Goal: Task Accomplishment & Management: Manage account settings

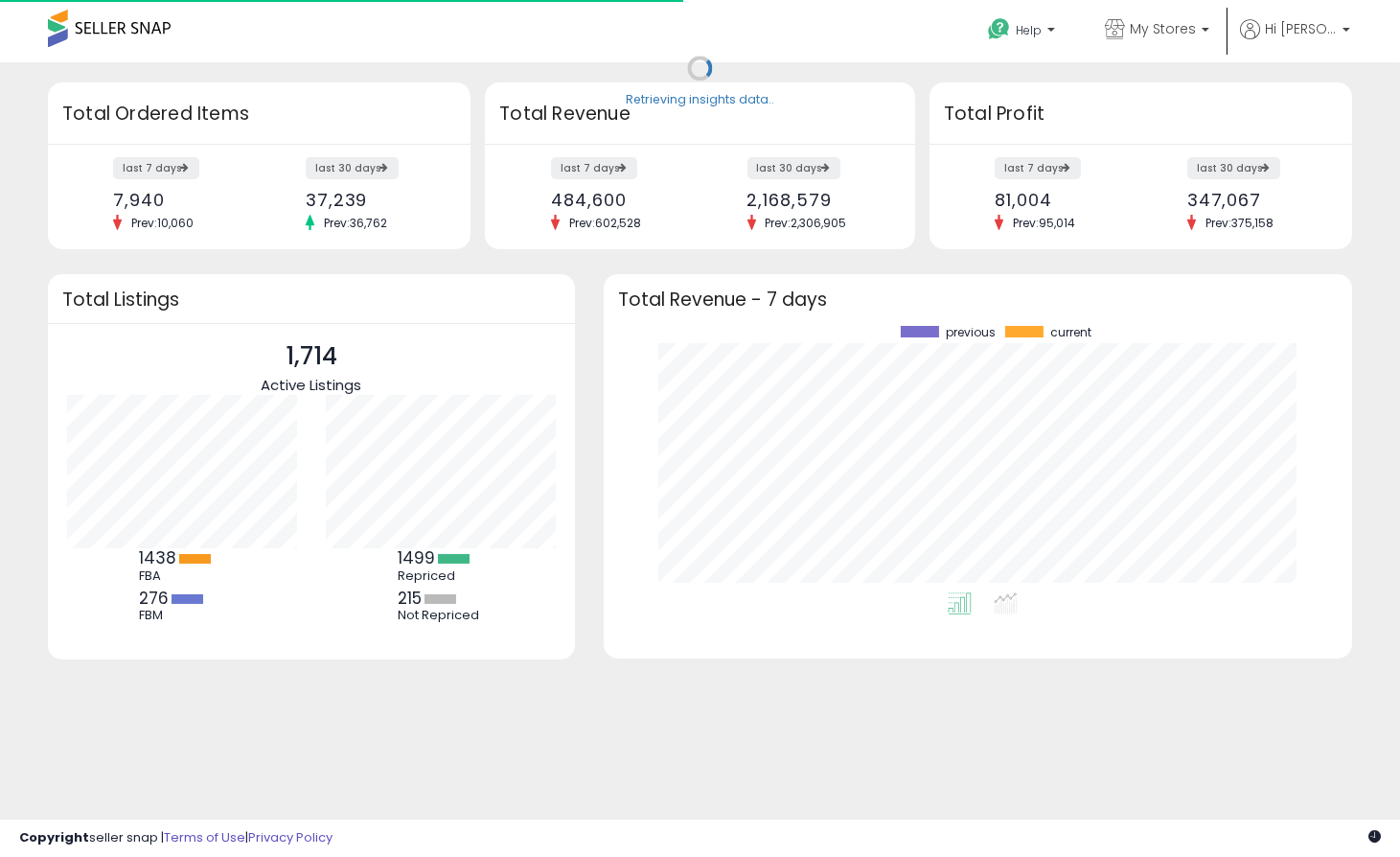
scroll to position [265, 711]
click at [246, 57] on link "Listings" at bounding box center [192, 86] width 109 height 58
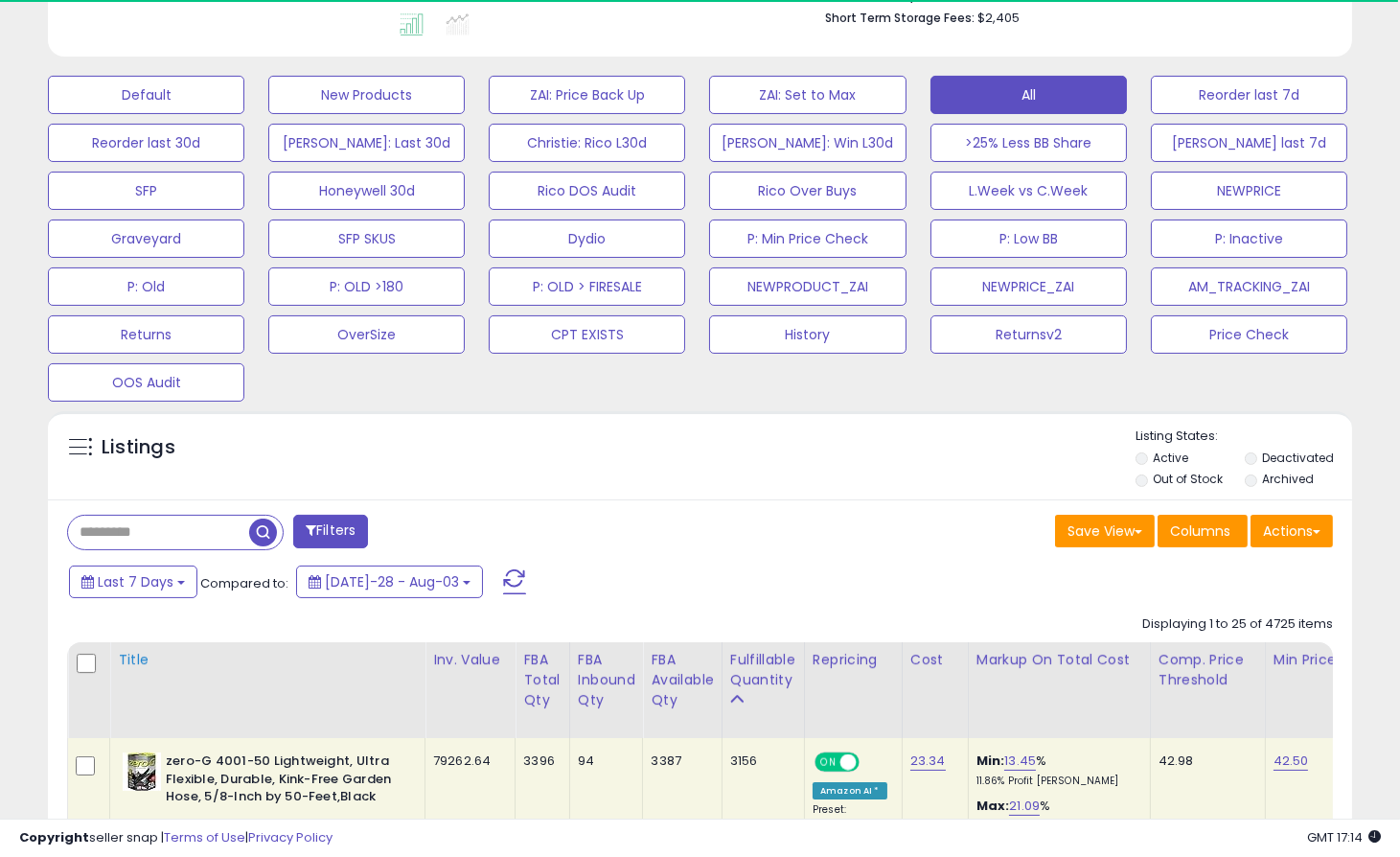
scroll to position [851, 0]
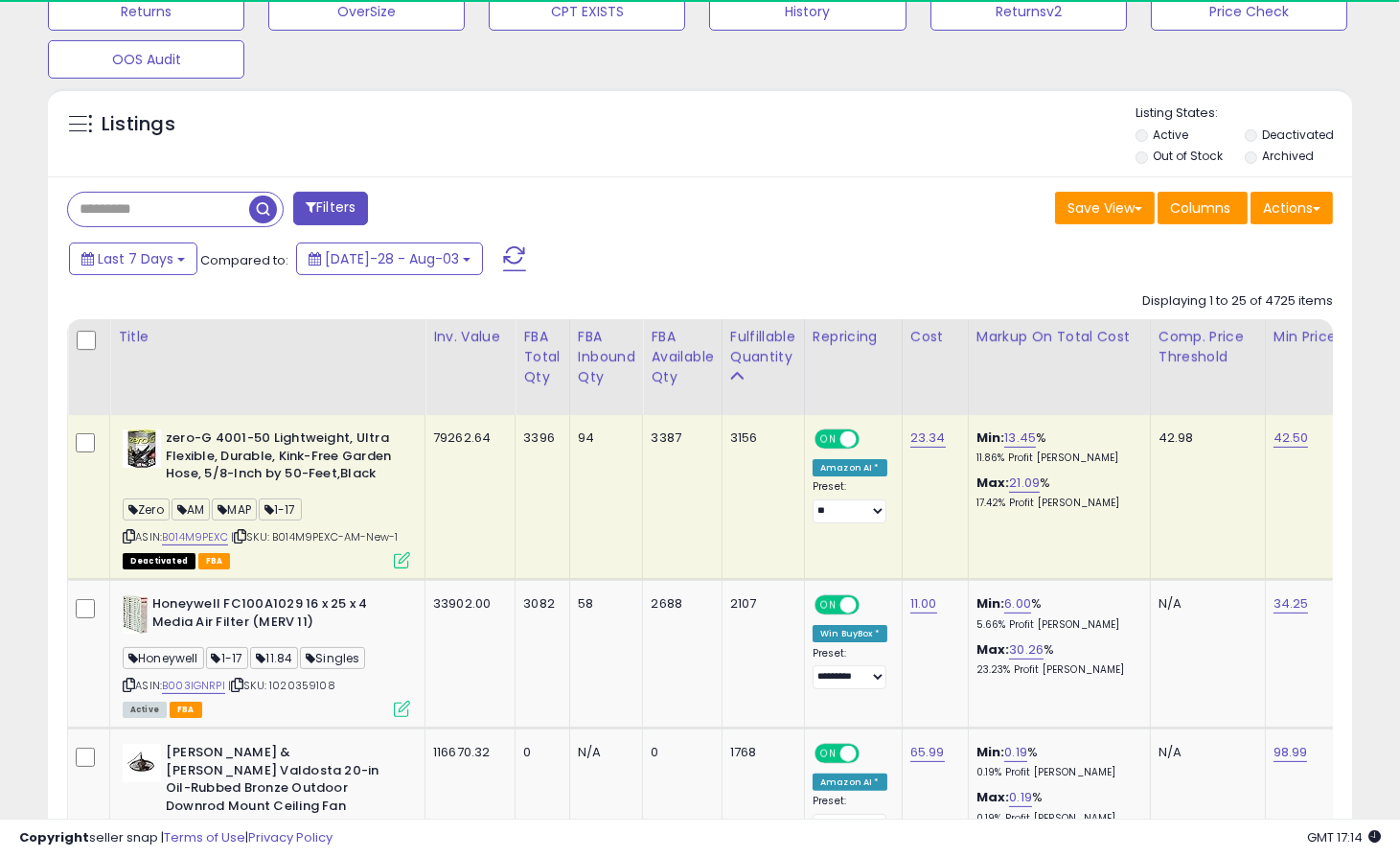
click at [157, 216] on input "text" at bounding box center [158, 209] width 181 height 34
paste input "**********"
type input "**********"
click at [393, 210] on span "button" at bounding box center [386, 209] width 28 height 28
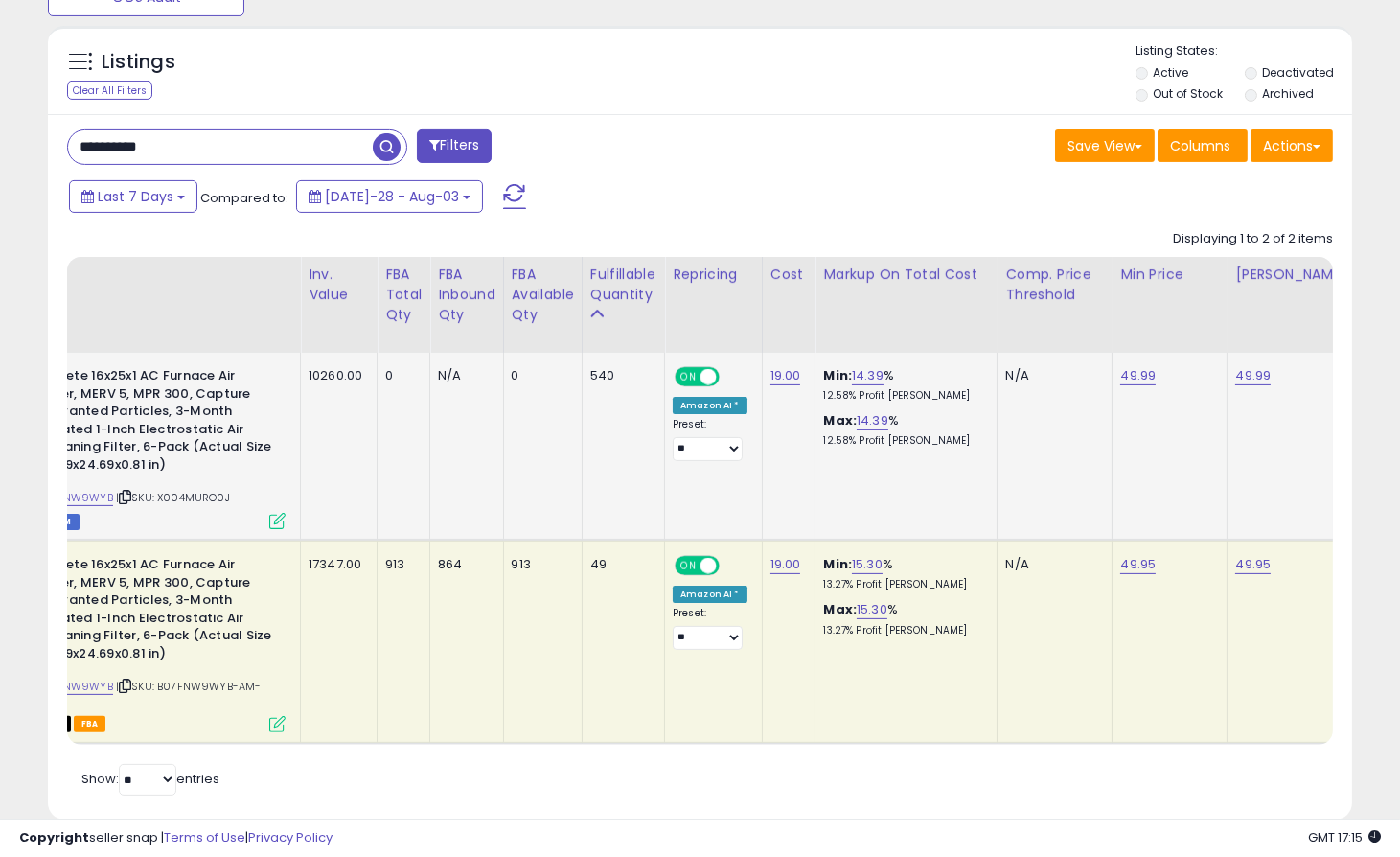
scroll to position [0, 0]
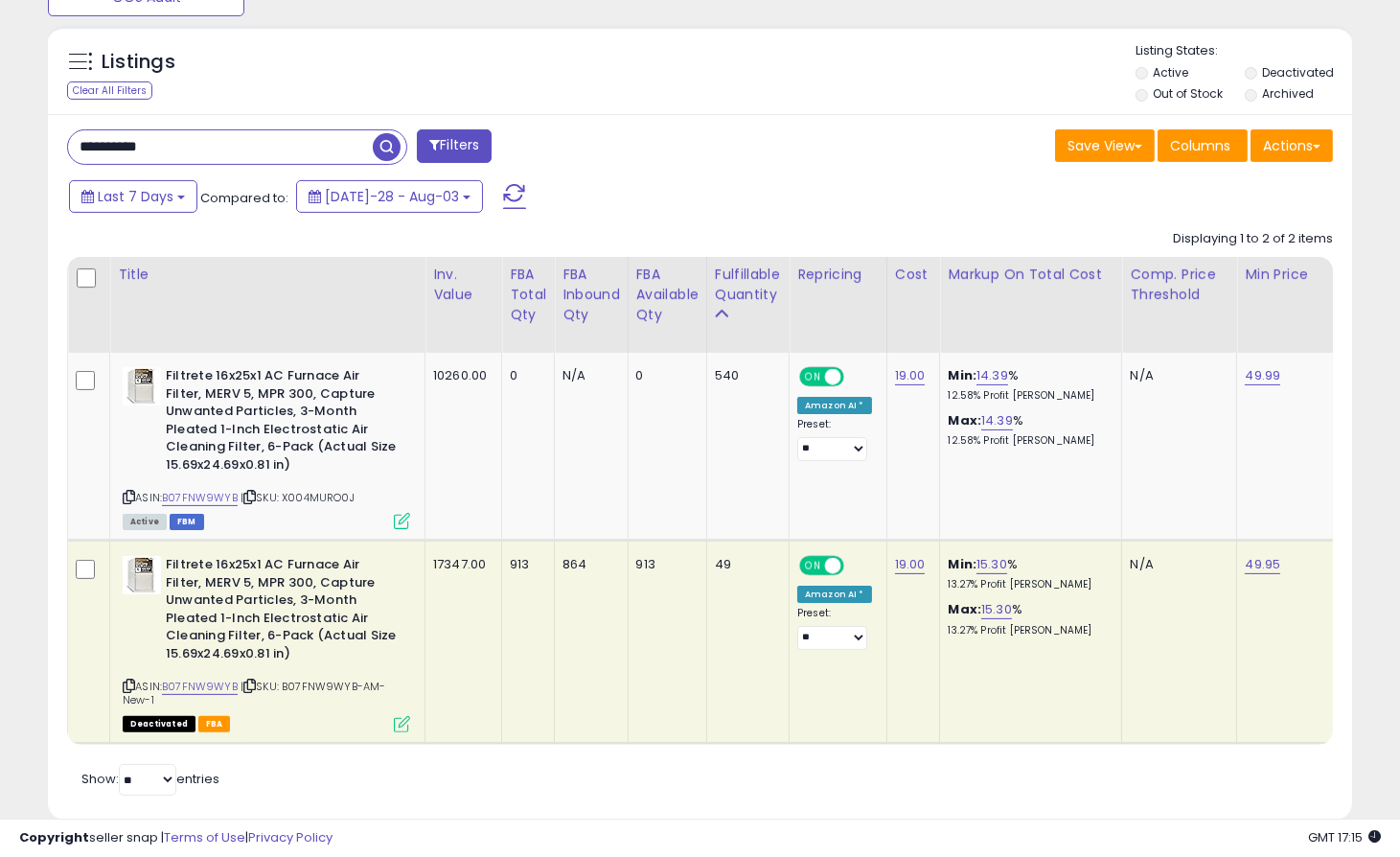
click at [125, 680] on icon at bounding box center [129, 685] width 12 height 11
drag, startPoint x: 276, startPoint y: 700, endPoint x: 289, endPoint y: 692, distance: 15.3
click at [289, 692] on div "ASIN: B07FNW9WYB | SKU: B07FNW9WYB-AM-New-1 Deactivated FBA" at bounding box center [266, 643] width 287 height 174
copy span "B07FNW9WYB-AM-New-1"
click at [131, 687] on icon at bounding box center [129, 685] width 12 height 11
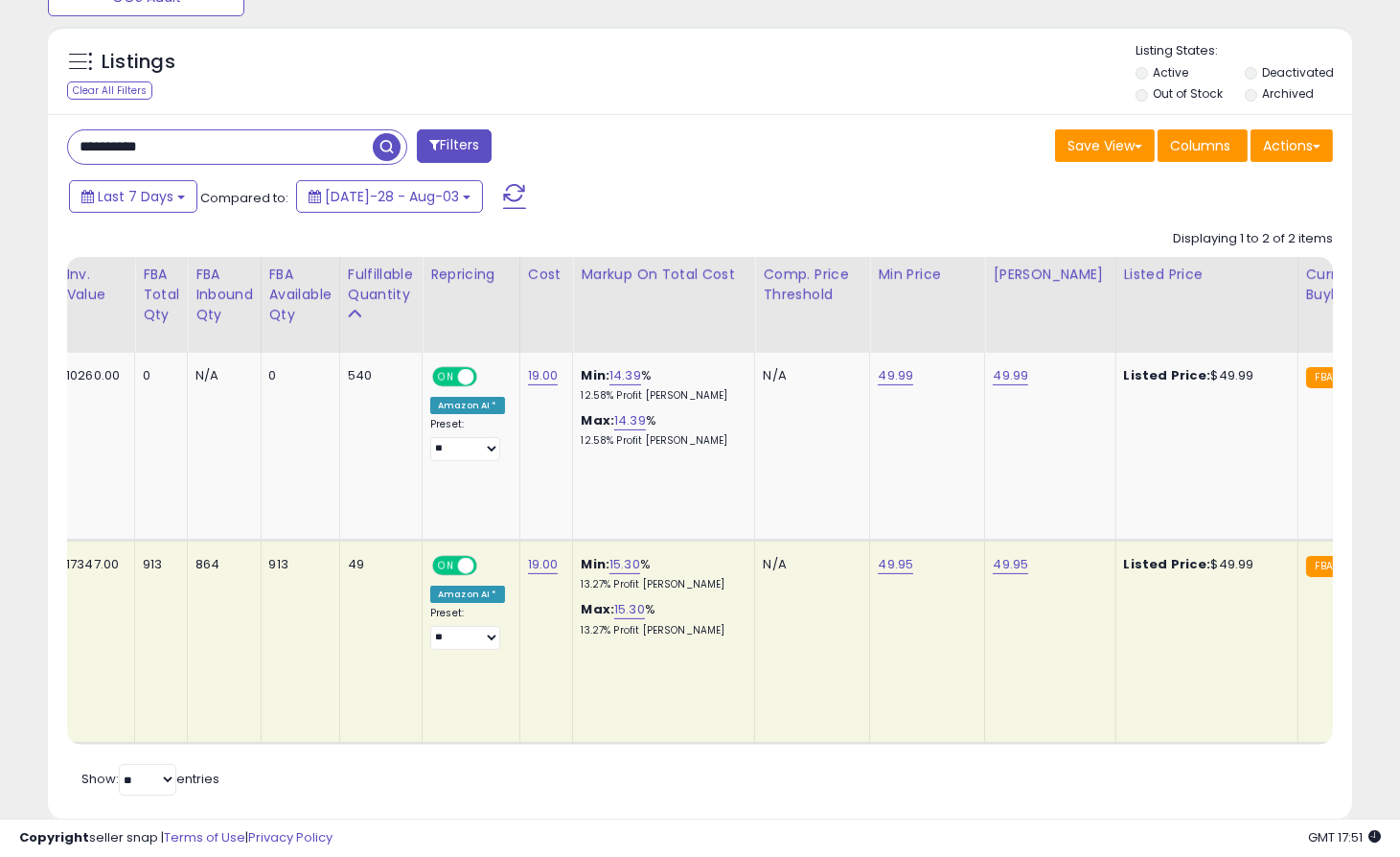
scroll to position [0, 532]
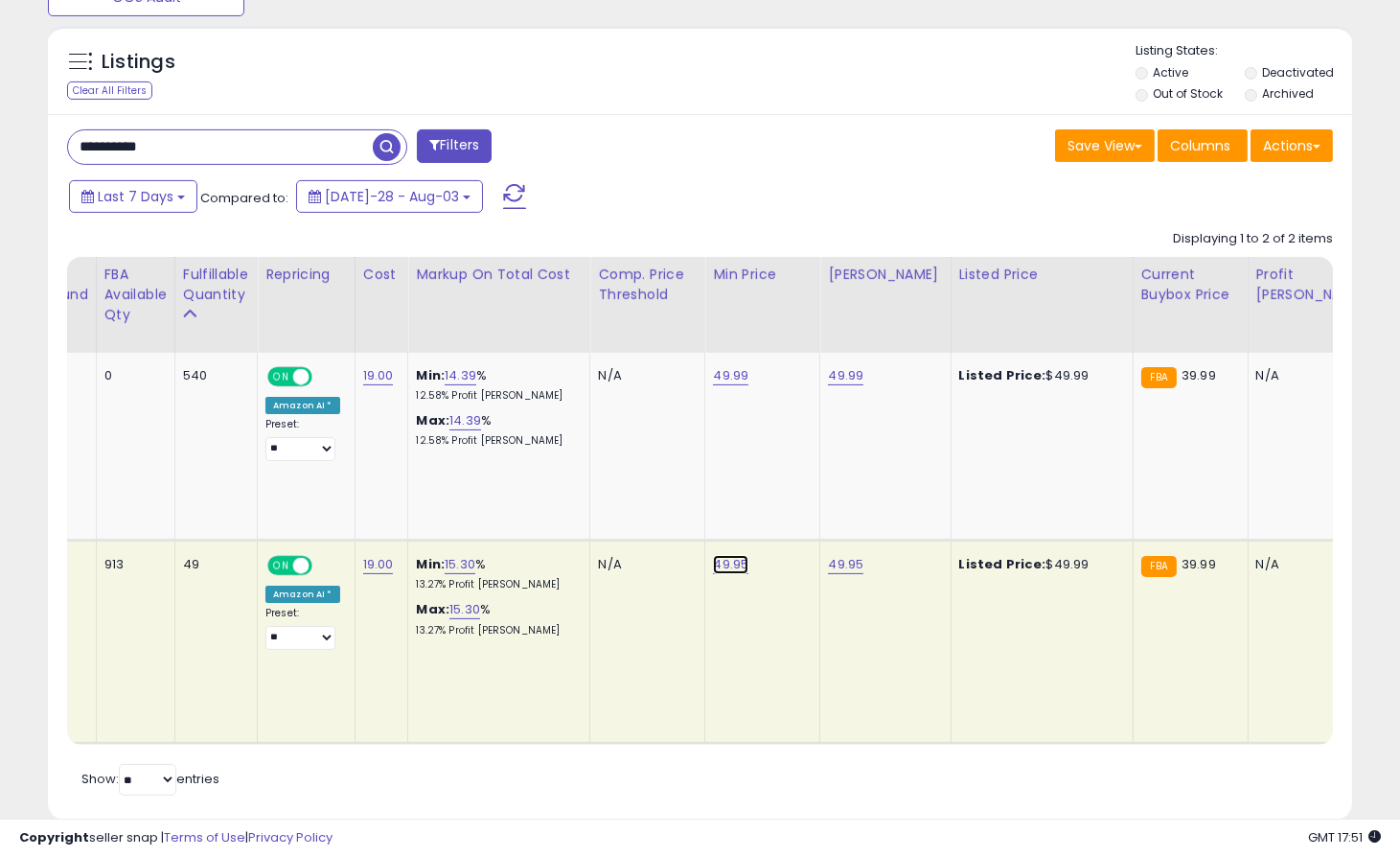
click at [722, 566] on link "49.95" at bounding box center [730, 565] width 36 height 19
drag, startPoint x: 687, startPoint y: 509, endPoint x: 491, endPoint y: 521, distance: 196.4
type input "*****"
click button "submit" at bounding box center [784, 516] width 33 height 29
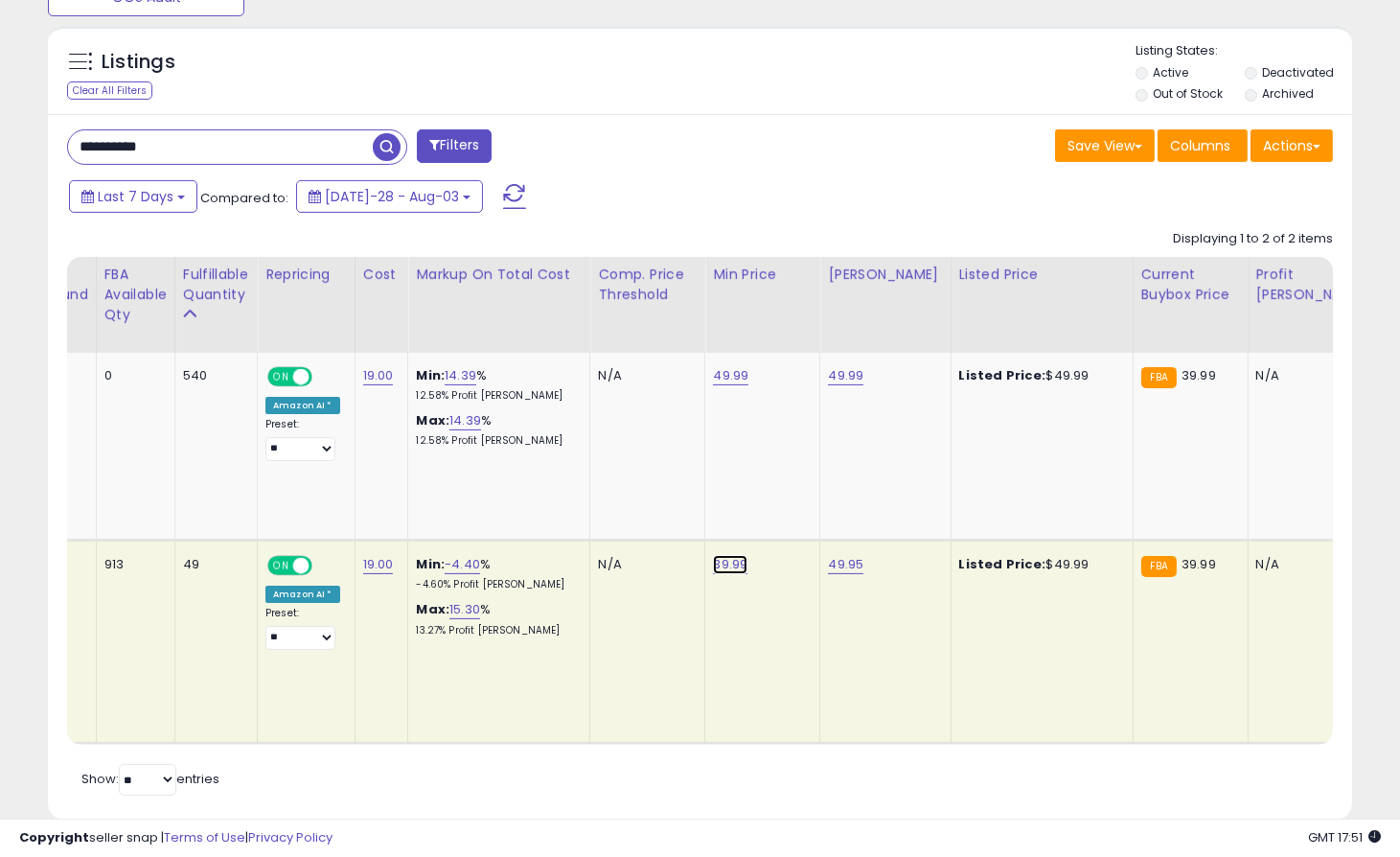
click at [732, 560] on link "39.99" at bounding box center [730, 565] width 35 height 19
drag, startPoint x: 715, startPoint y: 519, endPoint x: 553, endPoint y: 494, distance: 163.9
type input "*****"
click button "submit" at bounding box center [784, 516] width 33 height 29
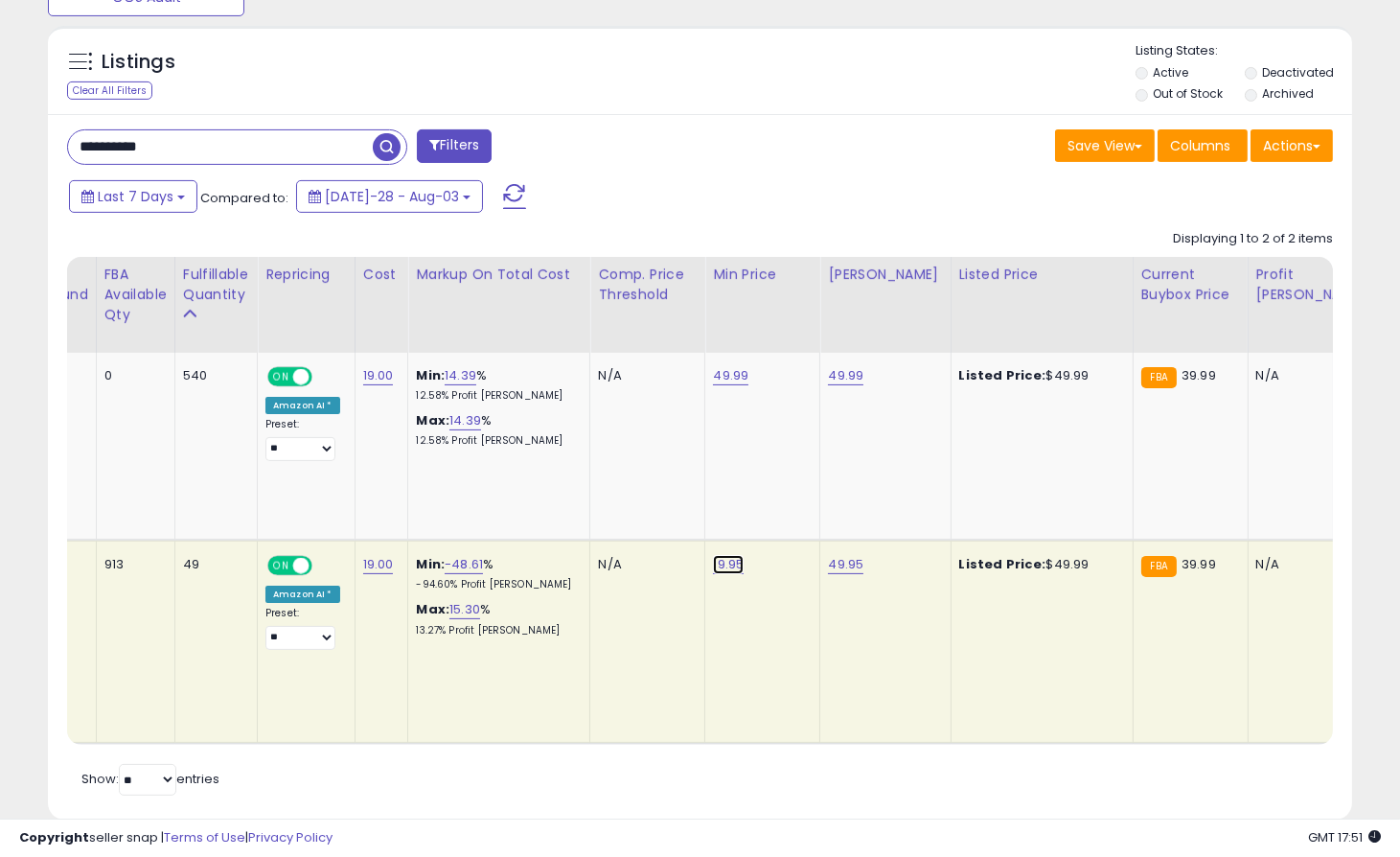
click at [726, 562] on link "19.95" at bounding box center [728, 565] width 31 height 19
drag, startPoint x: 656, startPoint y: 502, endPoint x: 533, endPoint y: 509, distance: 123.2
type input "*****"
click button "submit" at bounding box center [782, 516] width 33 height 29
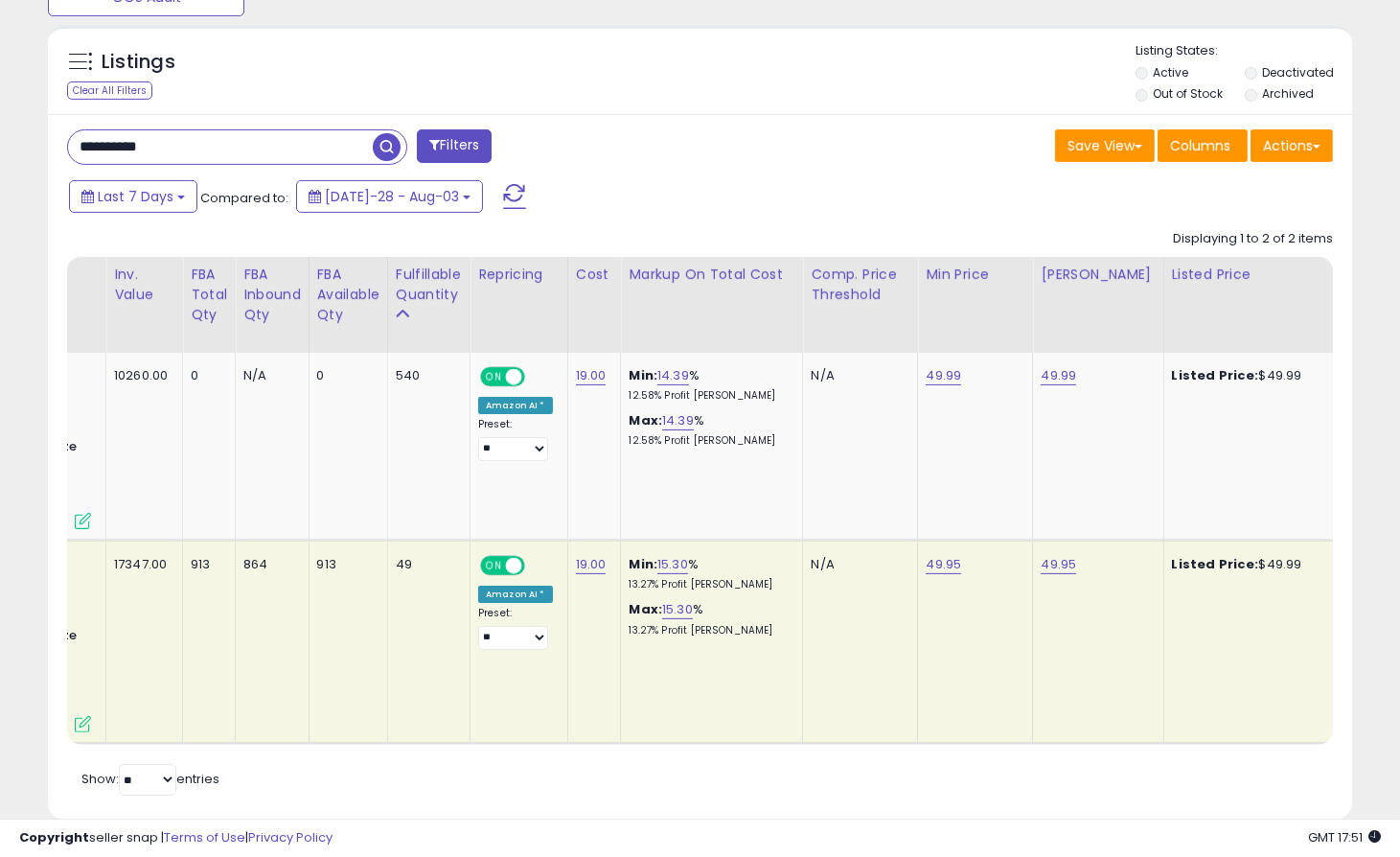
scroll to position [0, 0]
